Goal: Information Seeking & Learning: Learn about a topic

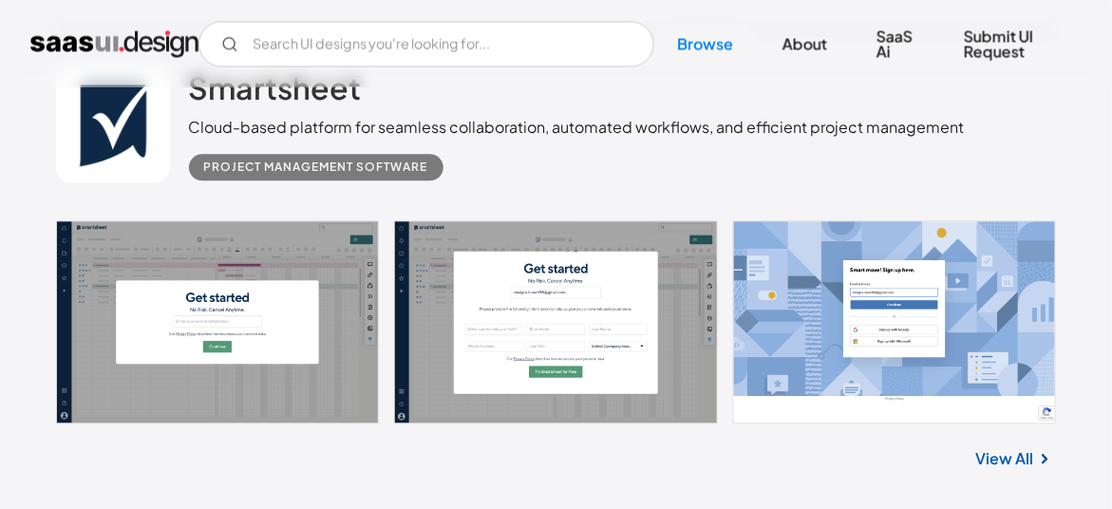
scroll to position [937, 0]
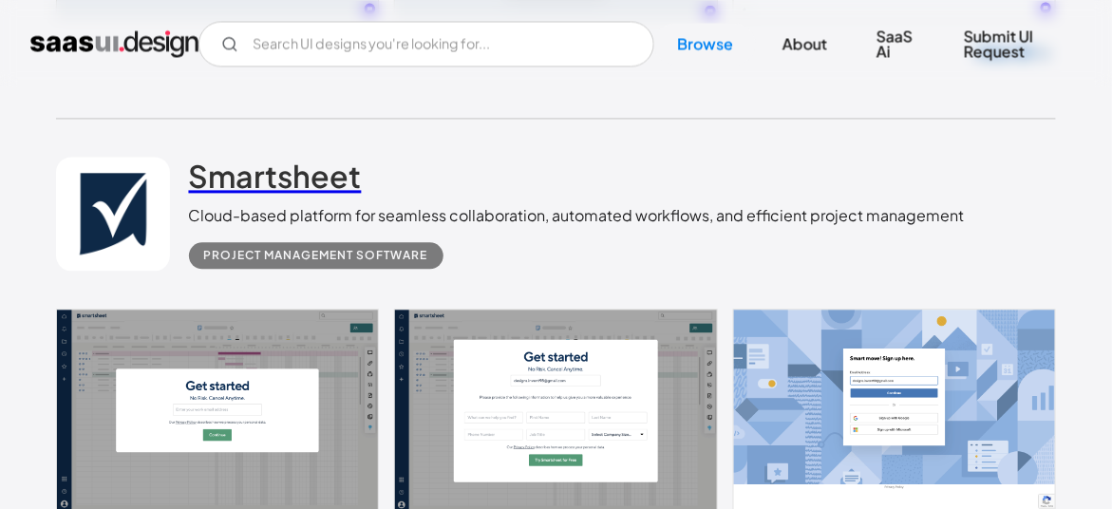
click at [263, 182] on h2 "Smartsheet" at bounding box center [275, 176] width 173 height 38
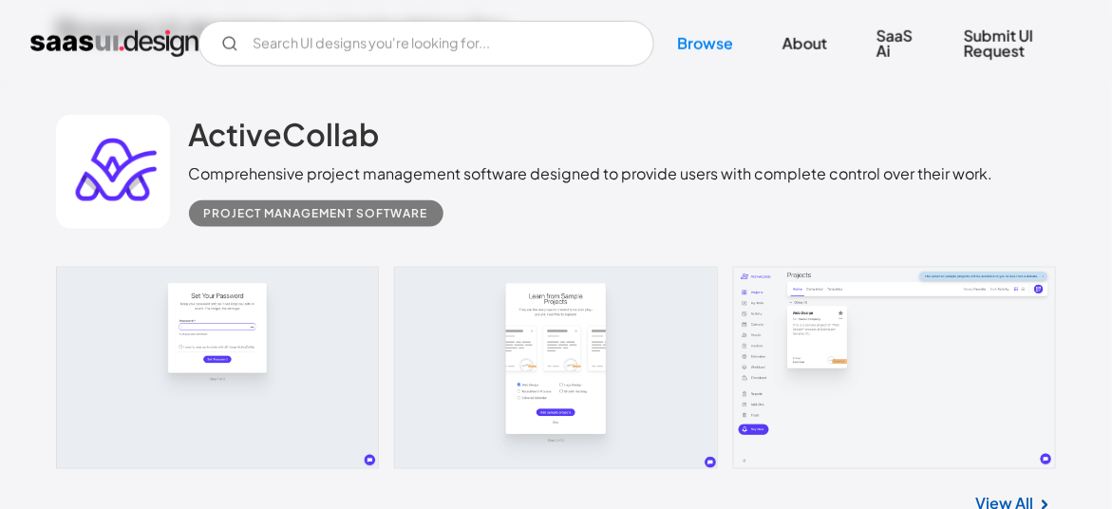
scroll to position [485, 0]
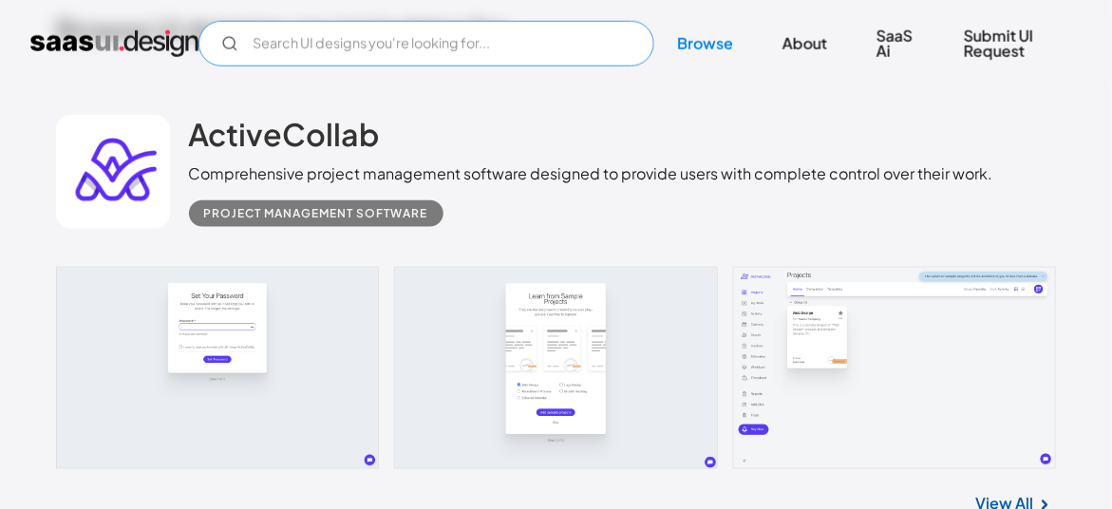
click at [445, 22] on input "Email Form" at bounding box center [426, 44] width 456 height 46
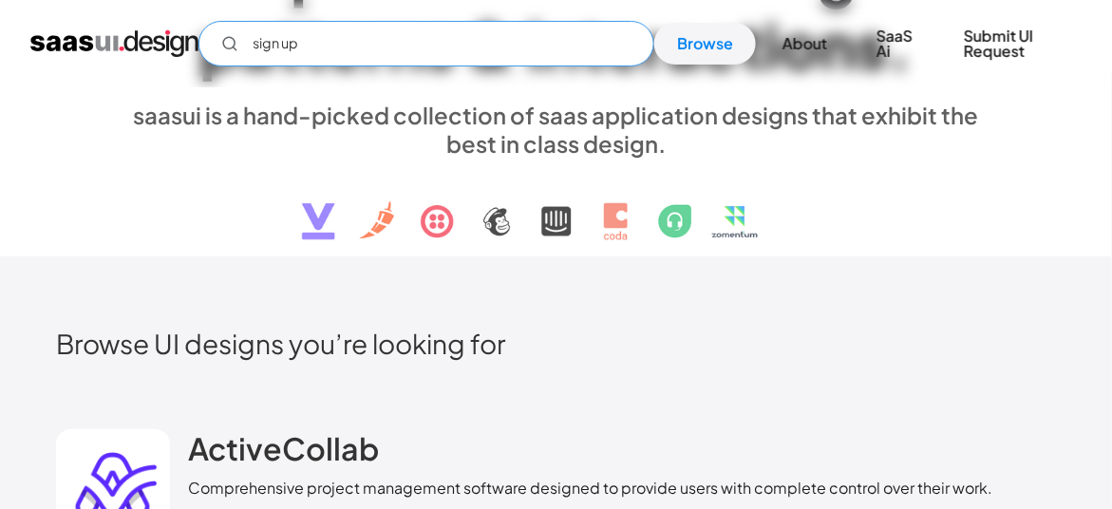
scroll to position [0, 0]
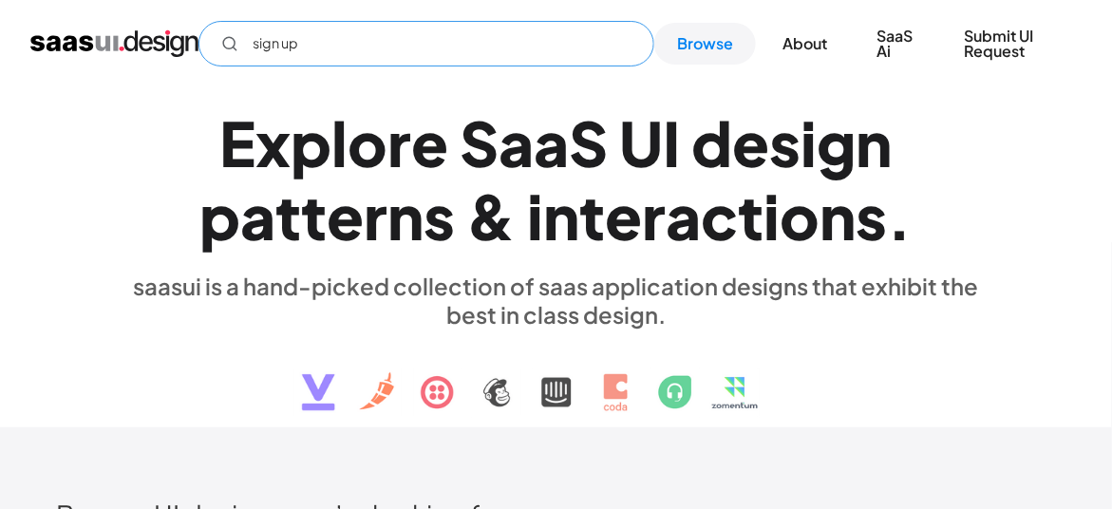
click at [309, 45] on input "sign up" at bounding box center [426, 44] width 456 height 46
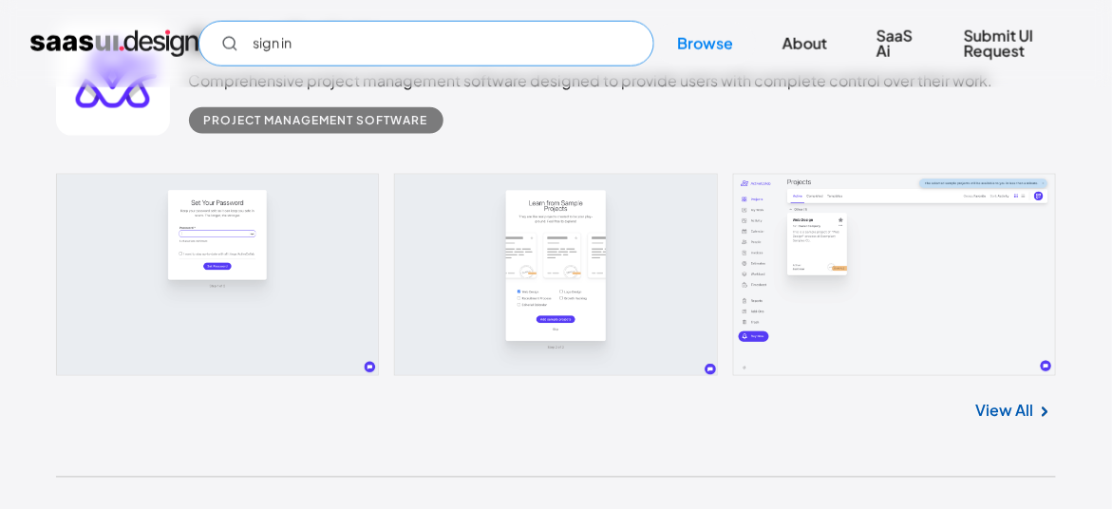
scroll to position [589, 0]
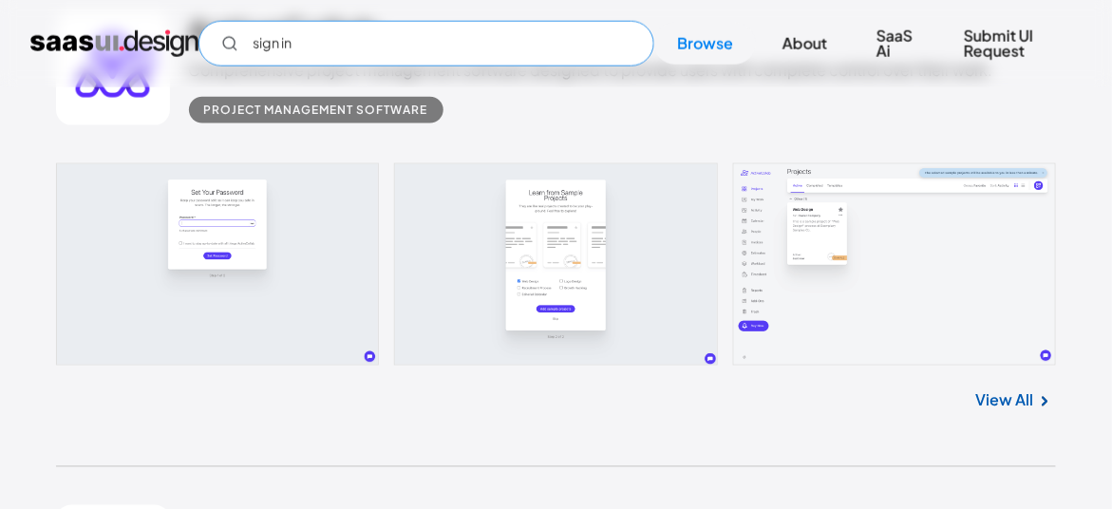
type input "sign in"
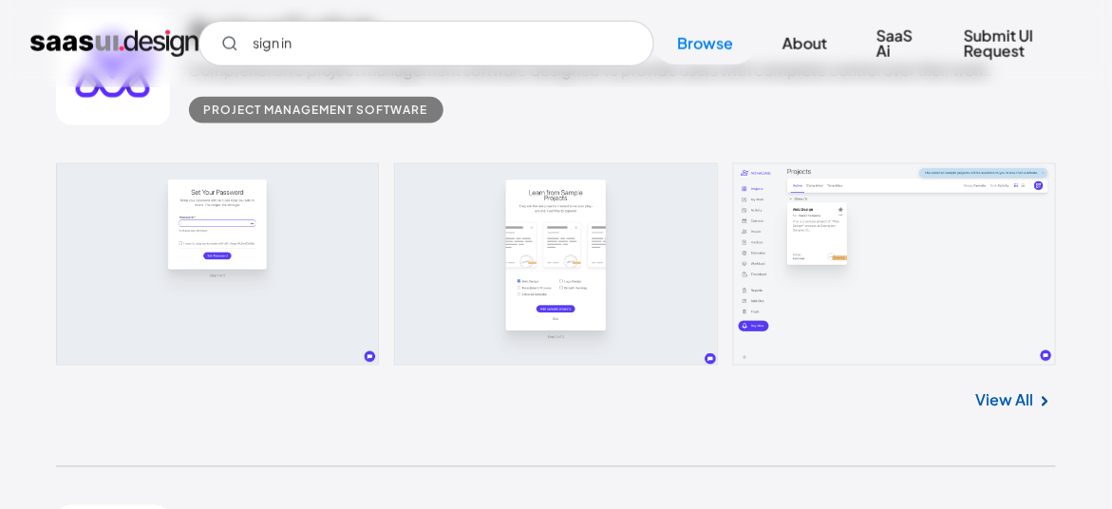
click at [190, 260] on link at bounding box center [556, 264] width 1001 height 203
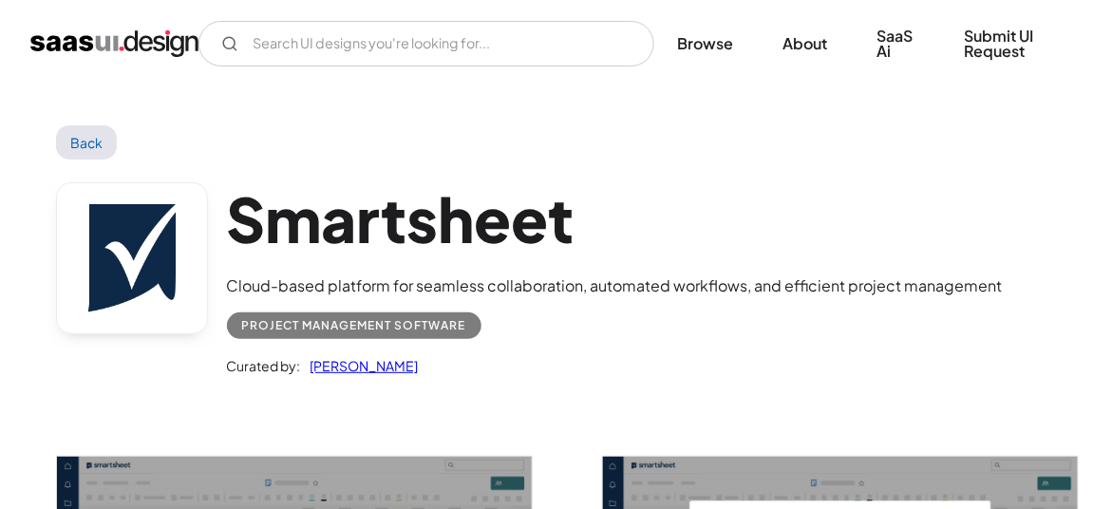
scroll to position [1, 0]
click at [76, 139] on link "Back" at bounding box center [87, 141] width 62 height 34
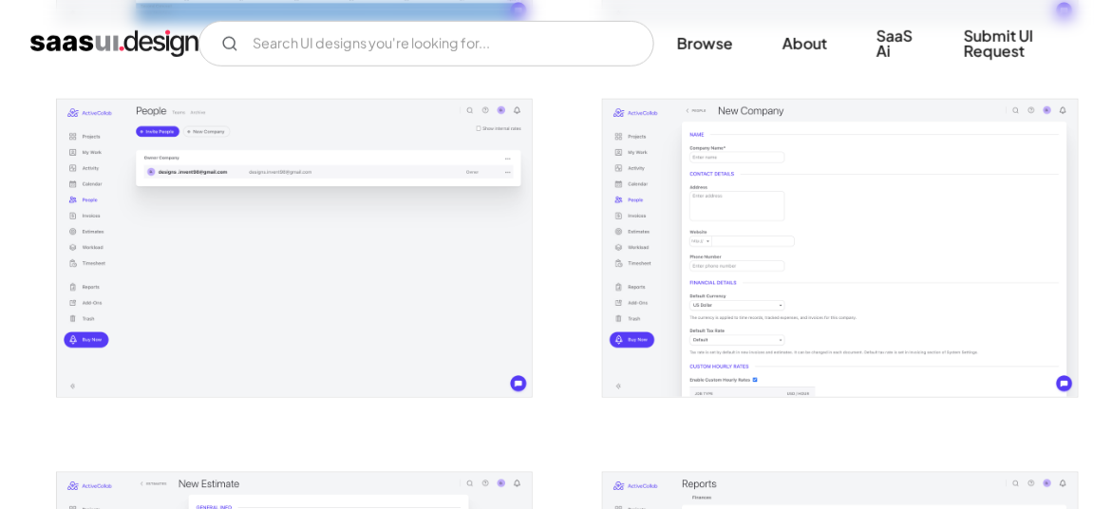
scroll to position [2145, 0]
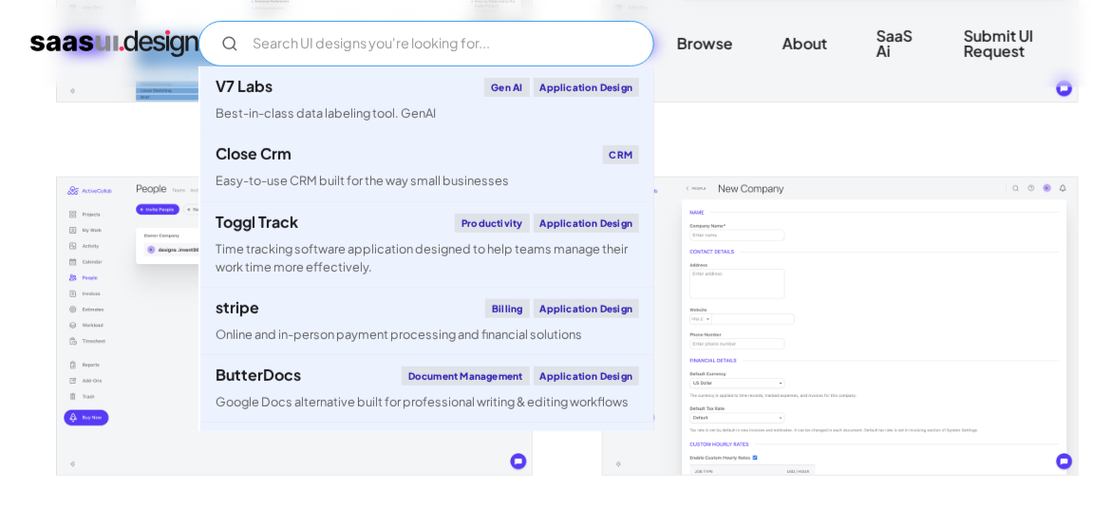
click at [454, 55] on input "Email Form" at bounding box center [426, 44] width 456 height 46
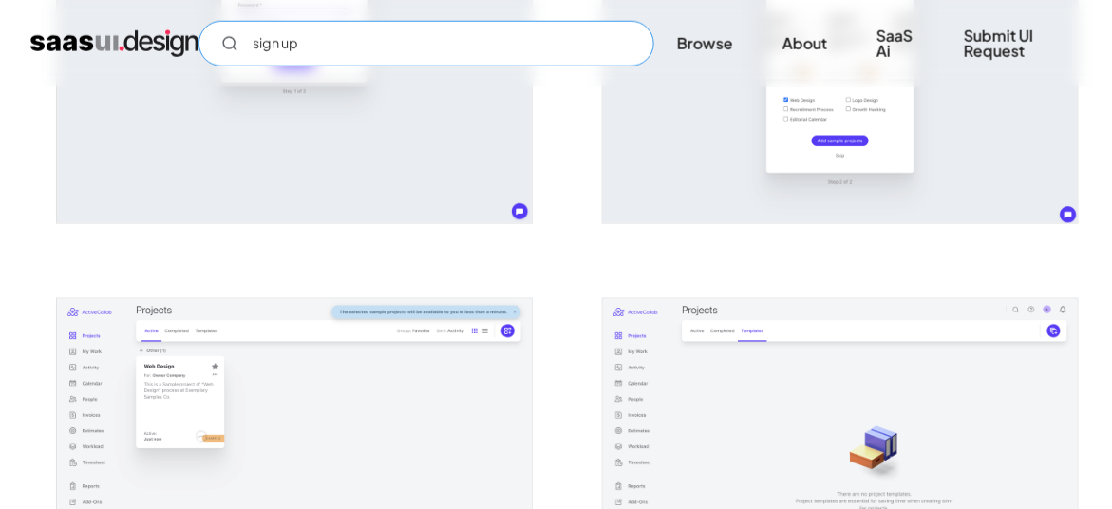
scroll to position [0, 0]
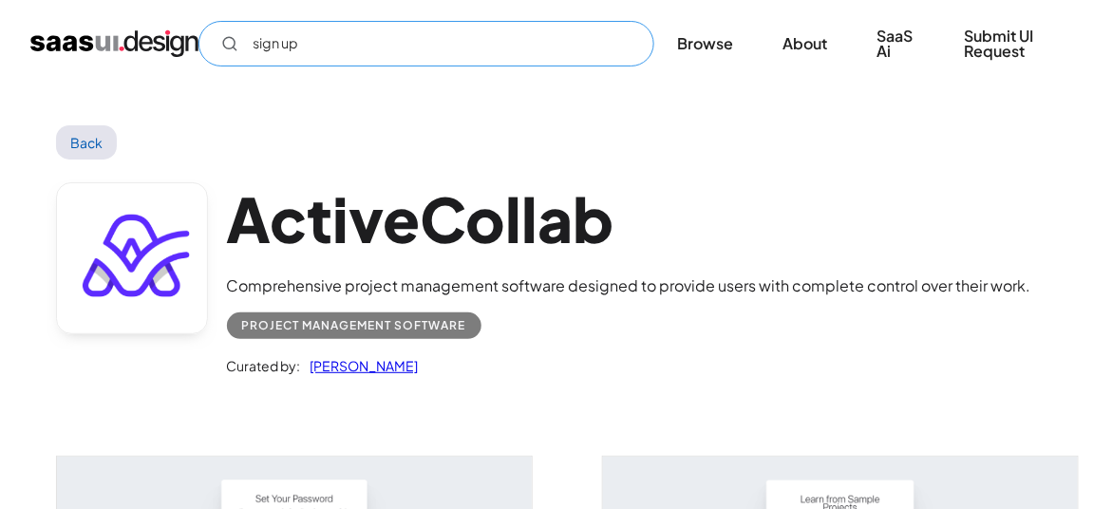
click at [314, 43] on input "sign up" at bounding box center [426, 44] width 456 height 46
click at [302, 63] on input "sign up" at bounding box center [426, 44] width 456 height 46
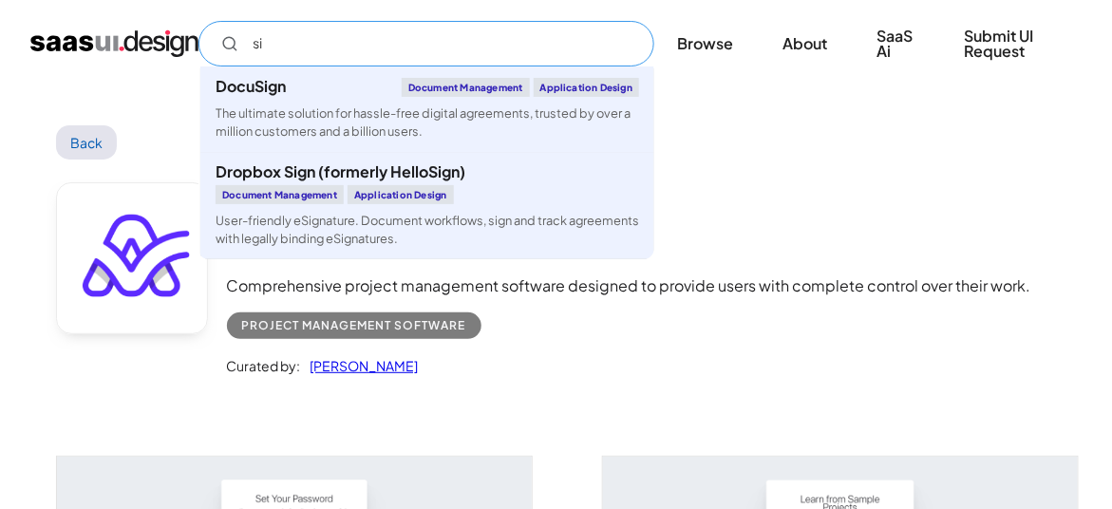
type input "s"
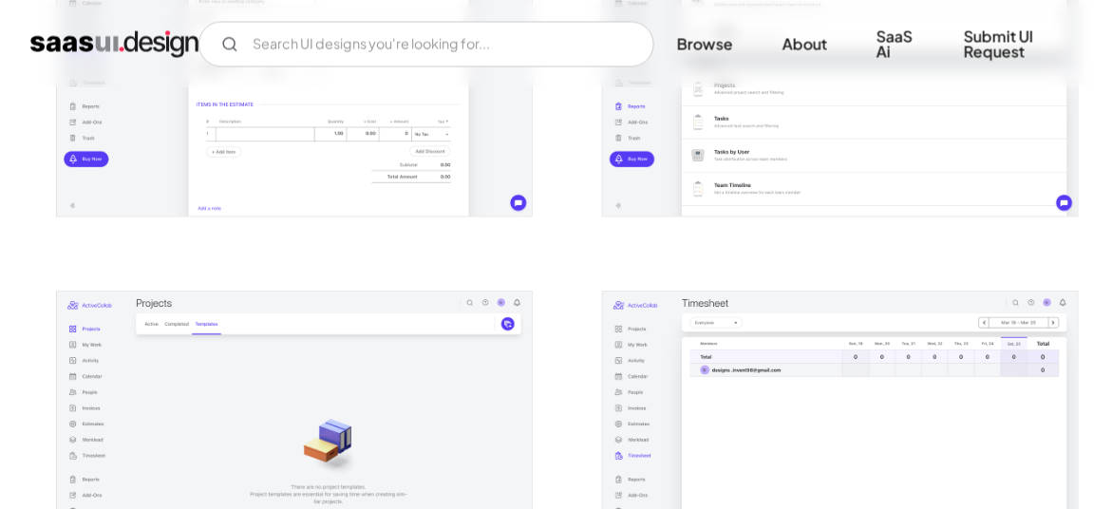
scroll to position [2778, 0]
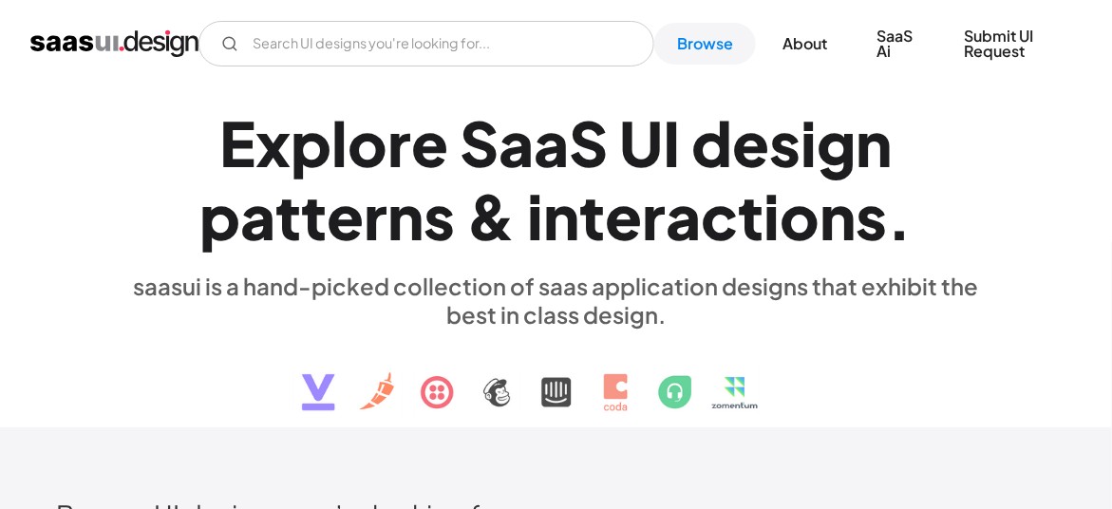
drag, startPoint x: 557, startPoint y: 66, endPoint x: 563, endPoint y: 50, distance: 16.2
click at [563, 50] on div "V7 Labs Gen AI Application Design Best-in-class data labeling tool. GenAI Close…" at bounding box center [555, 43] width 1051 height 57
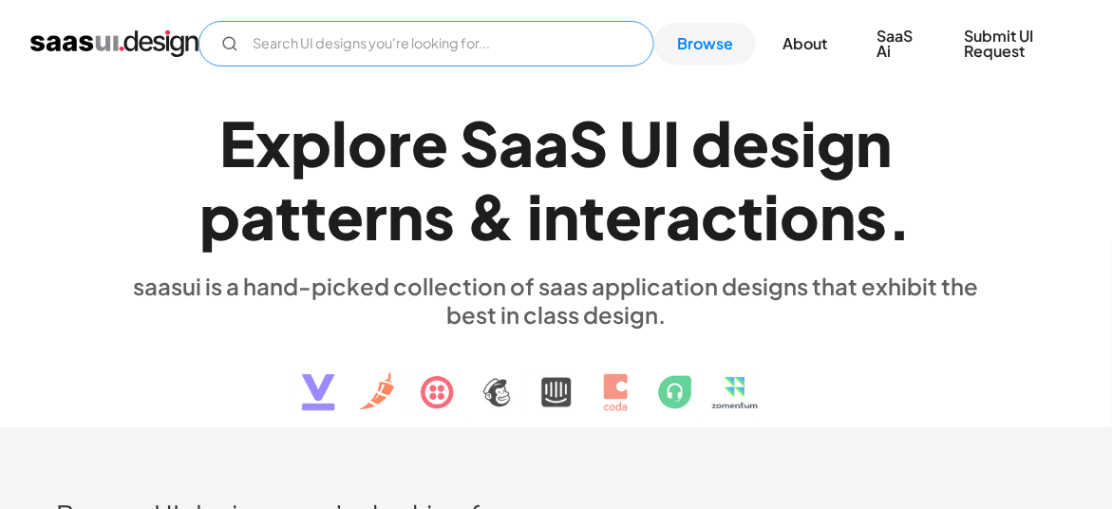
click at [563, 50] on input "Email Form" at bounding box center [426, 44] width 456 height 46
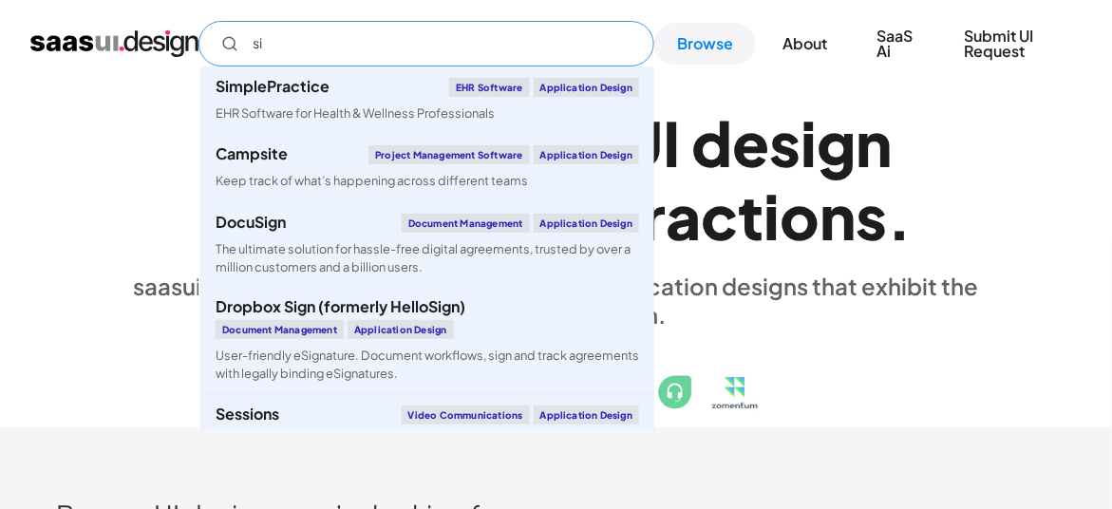
type input "s"
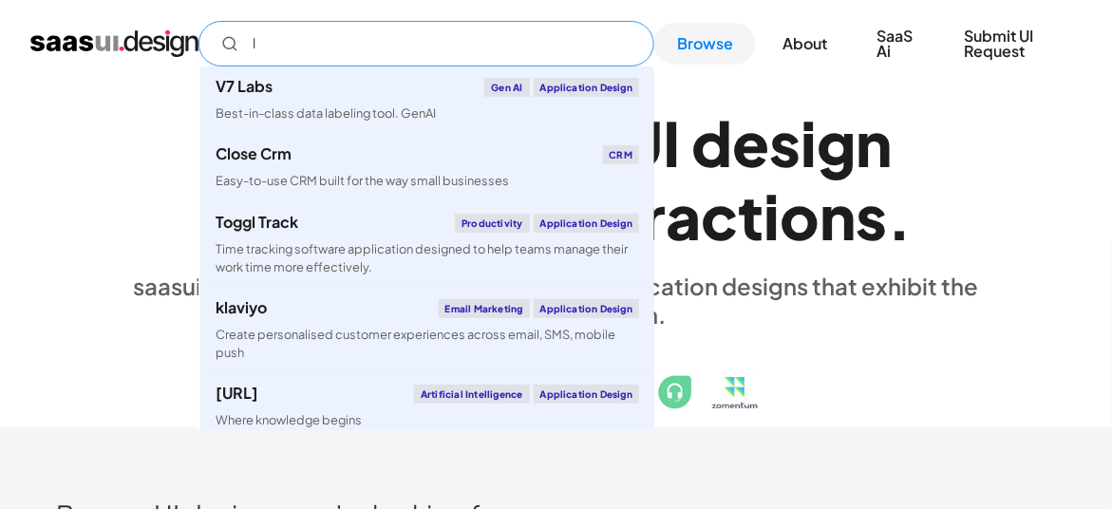
type input "l"
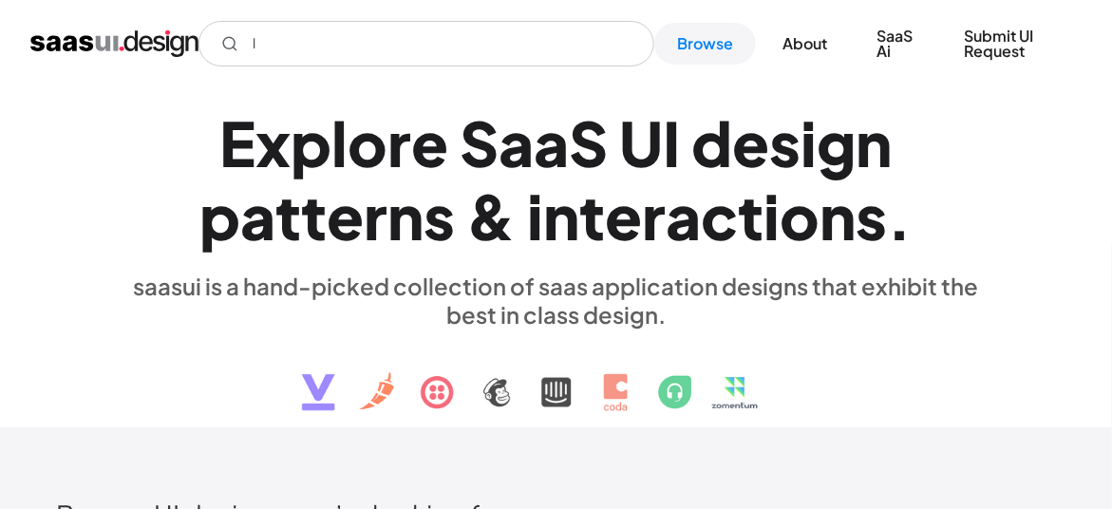
click at [139, 273] on div "saasui is a hand-picked collection of saas application designs that exhibit the…" at bounding box center [557, 300] width 874 height 57
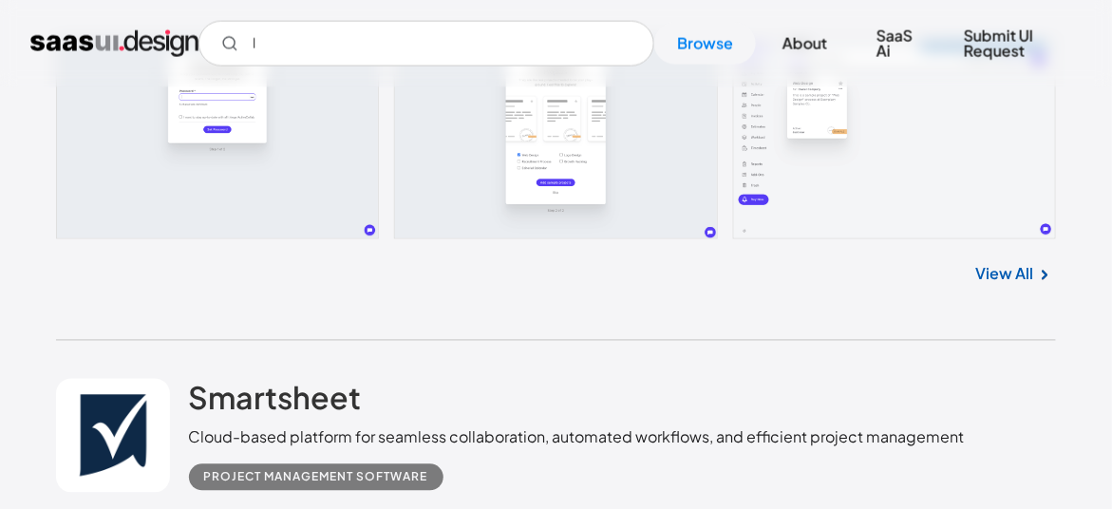
scroll to position [716, 0]
click at [1001, 264] on link "View All" at bounding box center [1004, 273] width 58 height 23
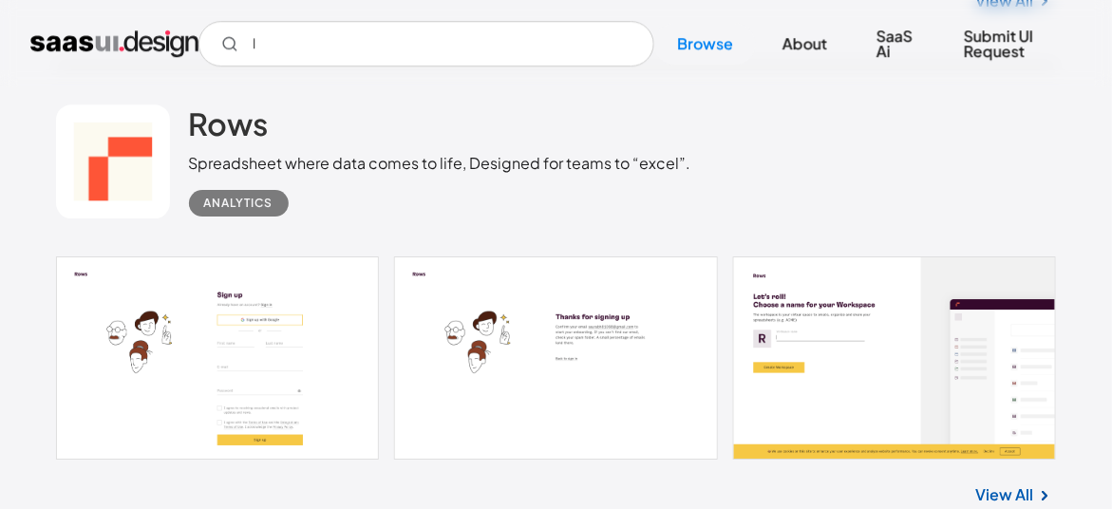
scroll to position [1547, 0]
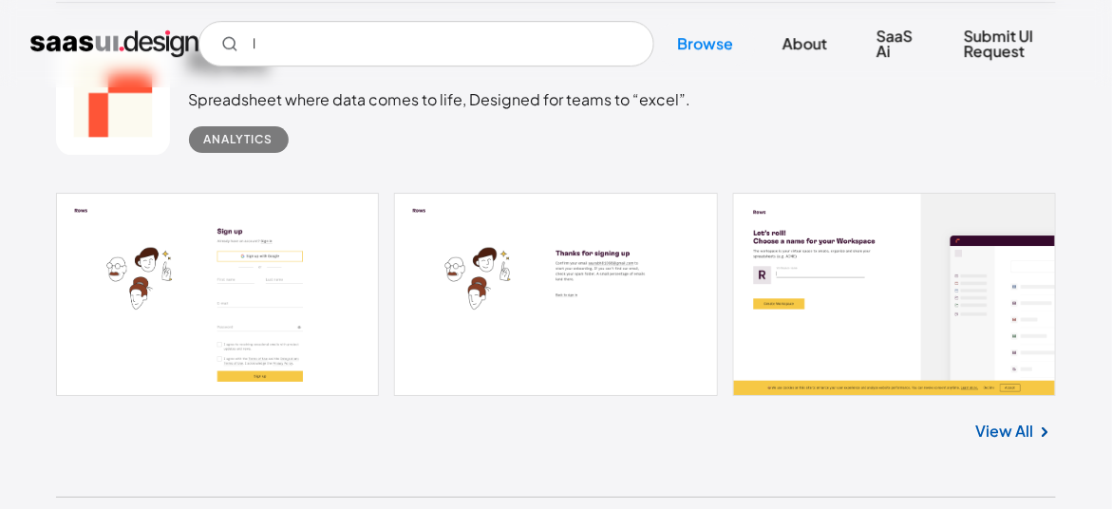
click at [1018, 433] on link "View All" at bounding box center [1004, 431] width 58 height 23
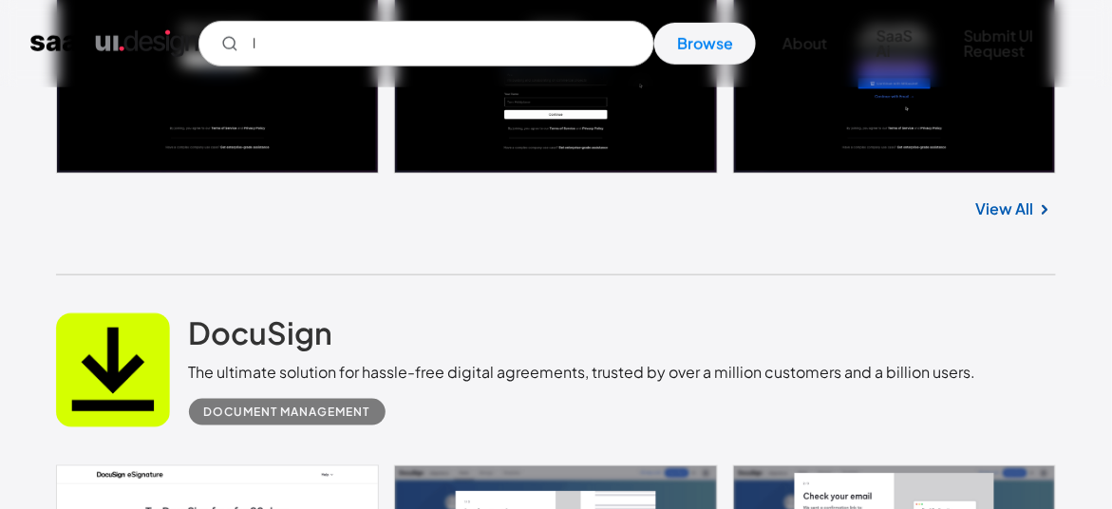
scroll to position [2474, 0]
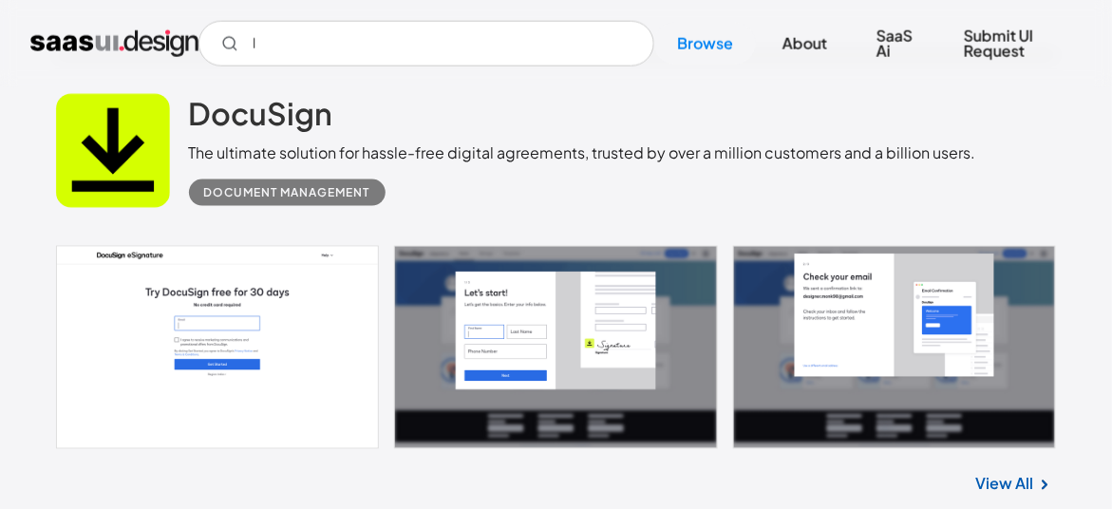
click at [306, 317] on link at bounding box center [556, 347] width 1001 height 203
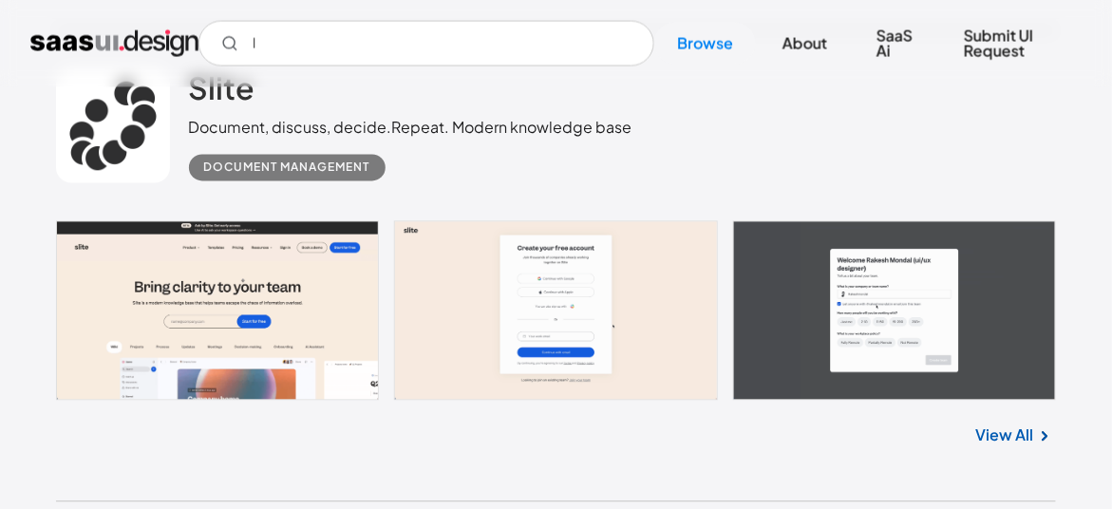
scroll to position [34040, 0]
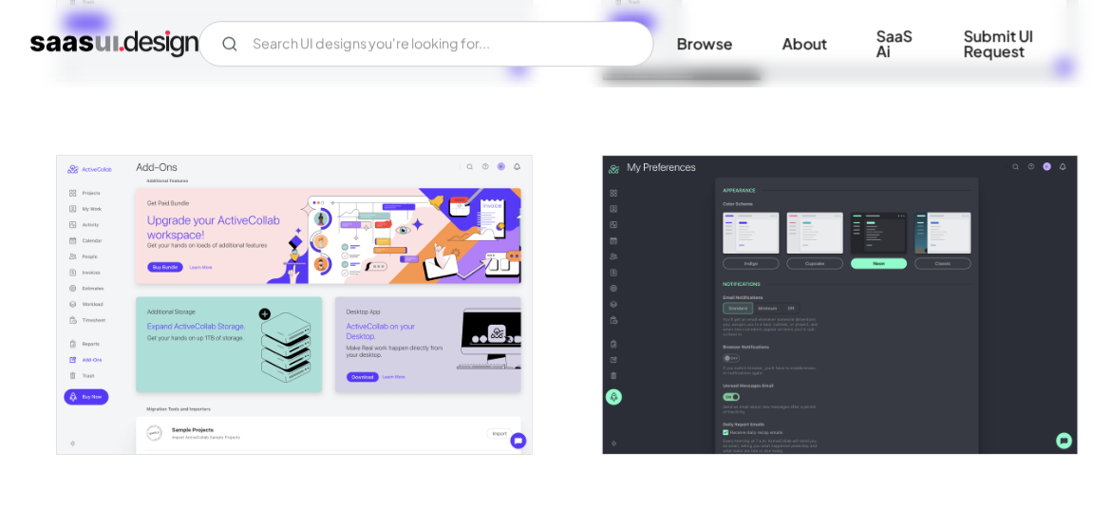
scroll to position [3288, 0]
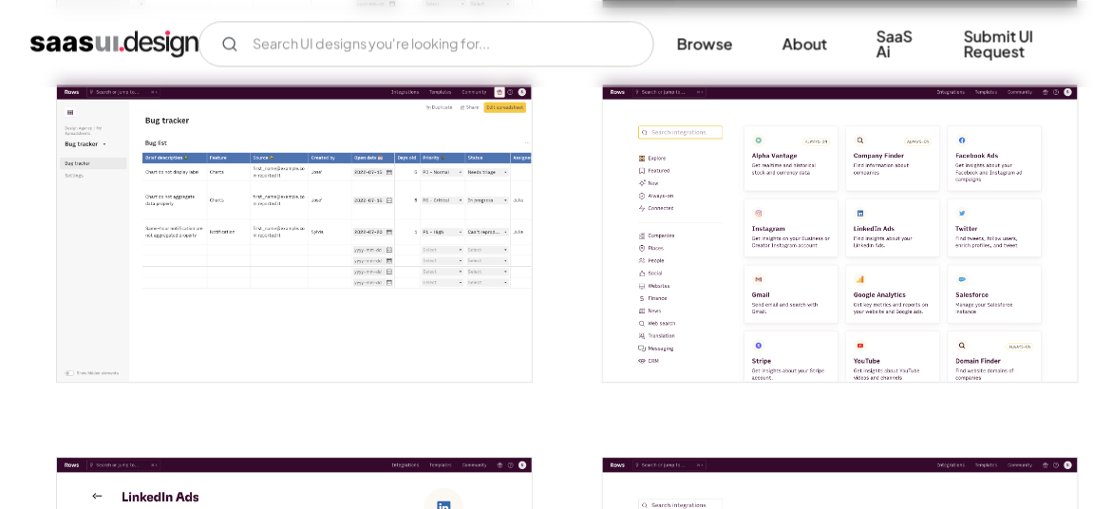
scroll to position [2988, 0]
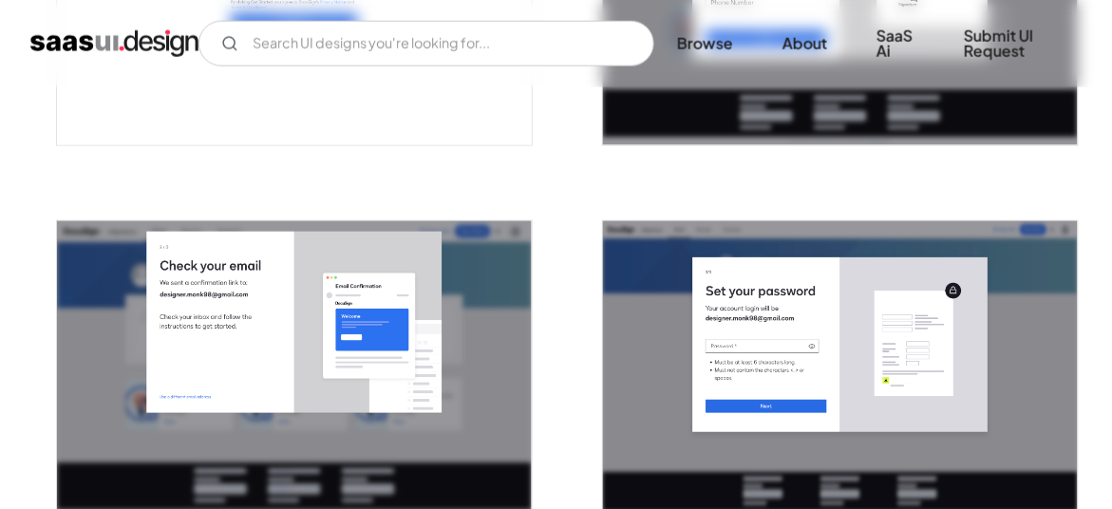
scroll to position [611, 0]
